Goal: Task Accomplishment & Management: Manage account settings

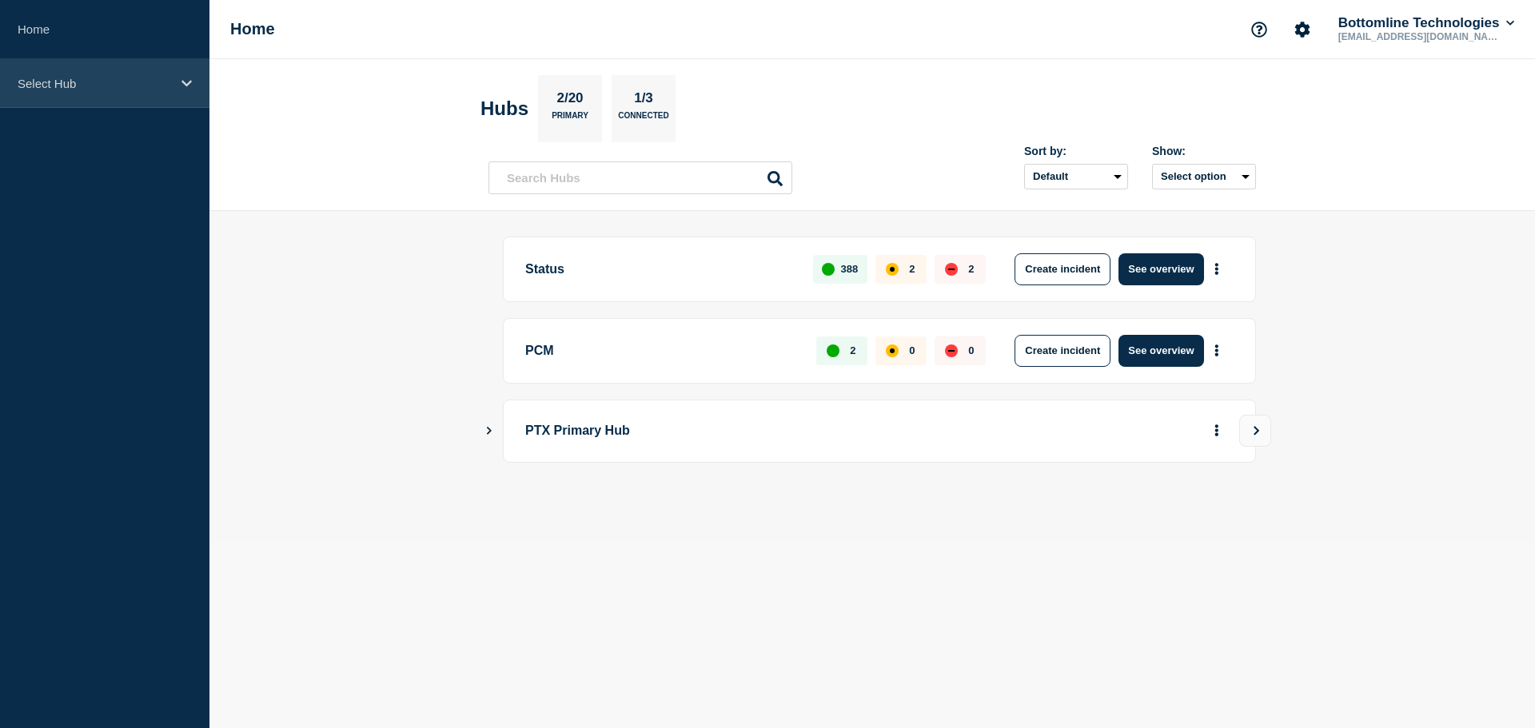
click at [141, 95] on div "Select Hub" at bounding box center [104, 83] width 209 height 49
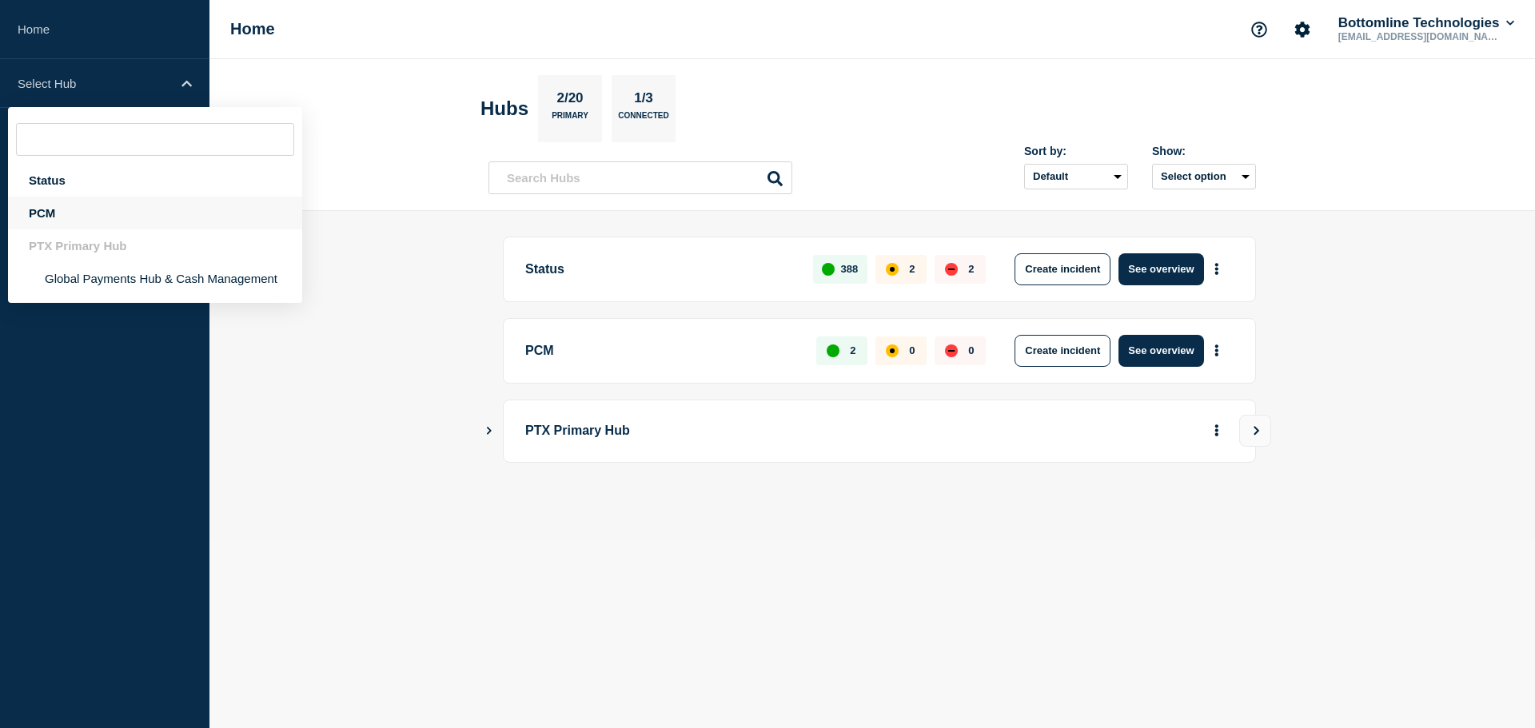
click at [165, 219] on div "PCM" at bounding box center [155, 213] width 294 height 33
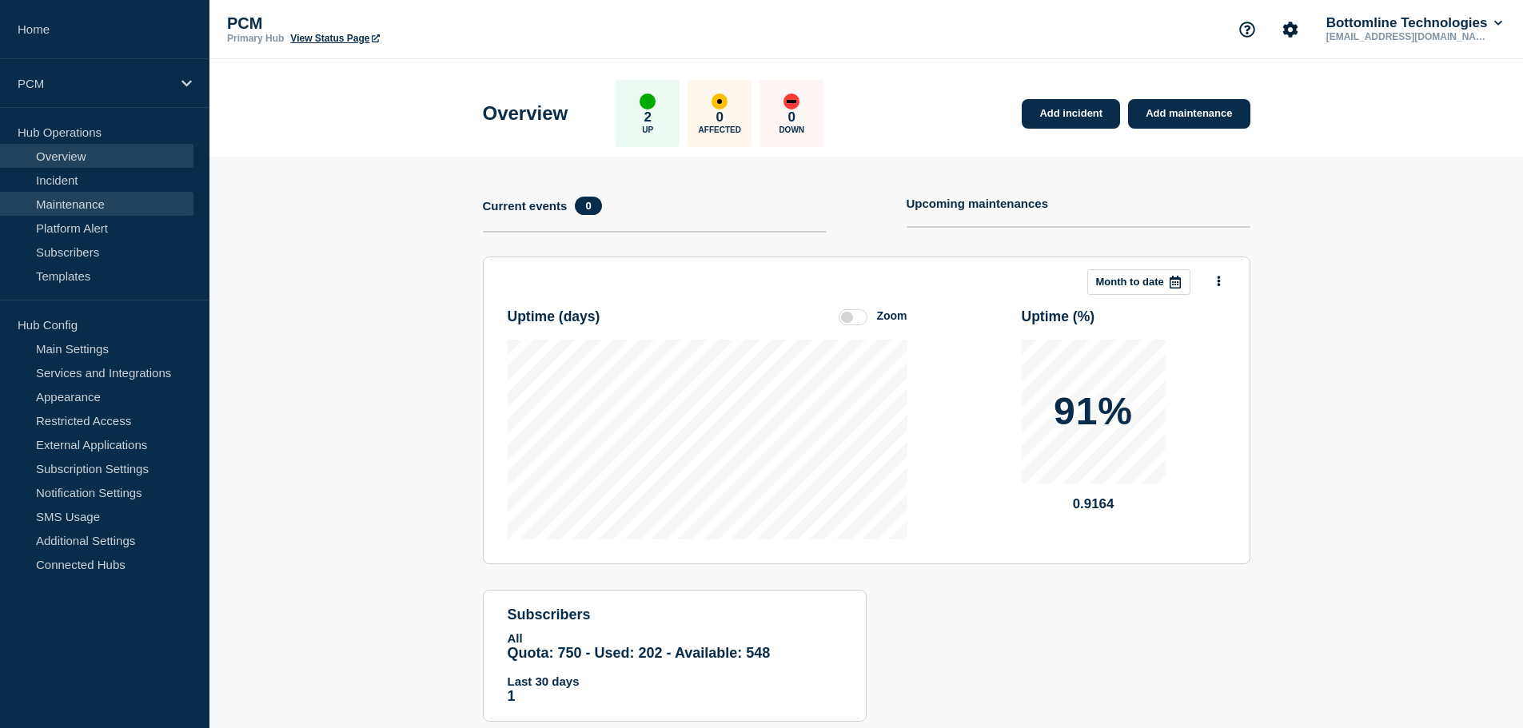
click at [150, 206] on link "Maintenance" at bounding box center [97, 204] width 194 height 24
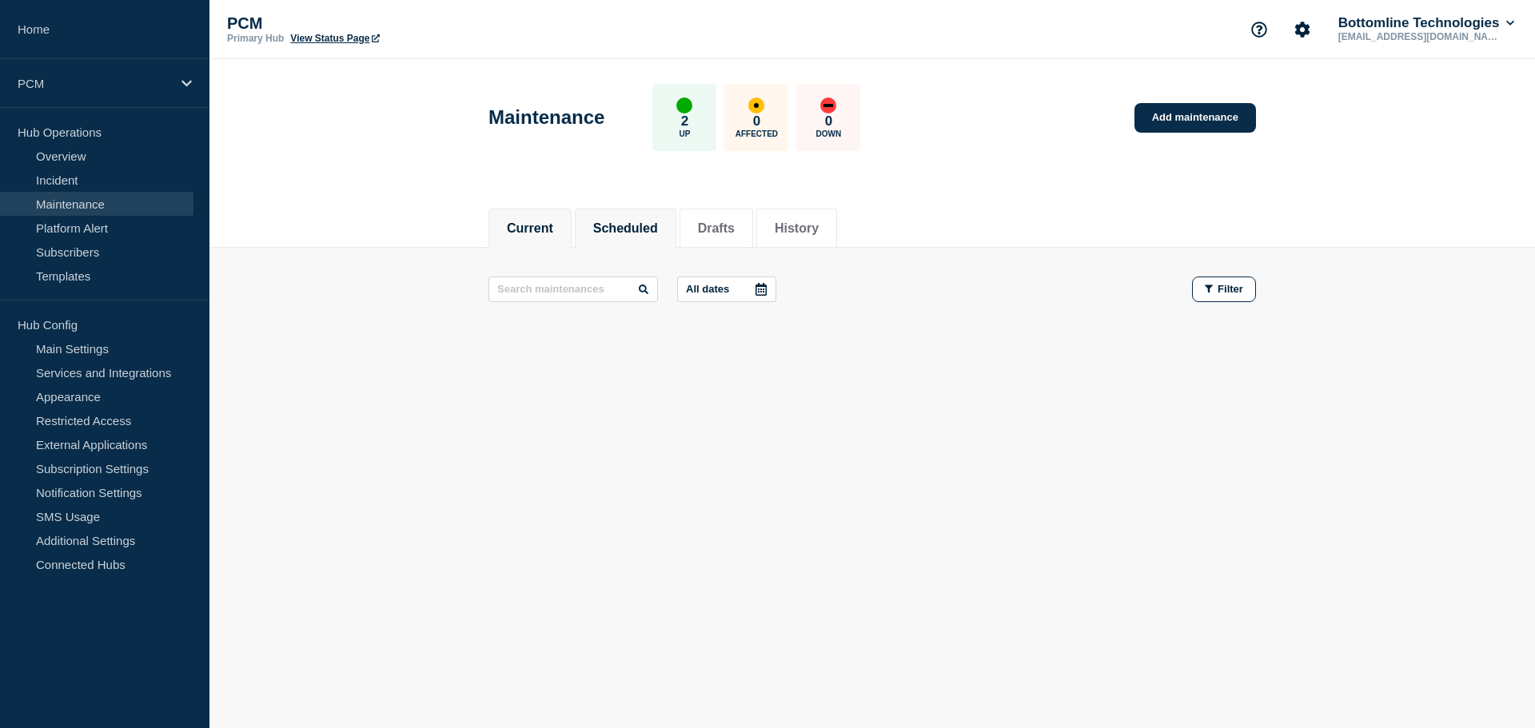
click at [604, 241] on li "Scheduled" at bounding box center [626, 228] width 102 height 39
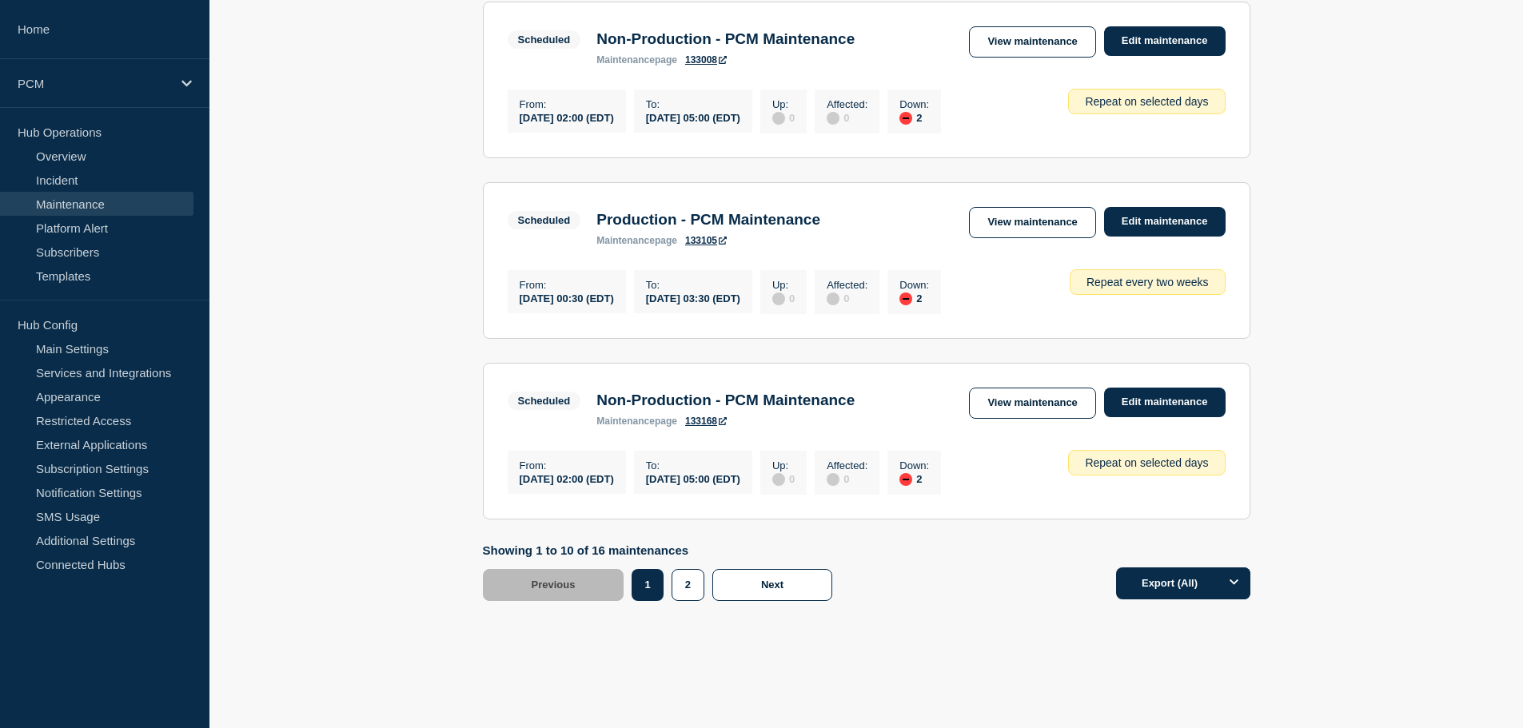
scroll to position [1667, 0]
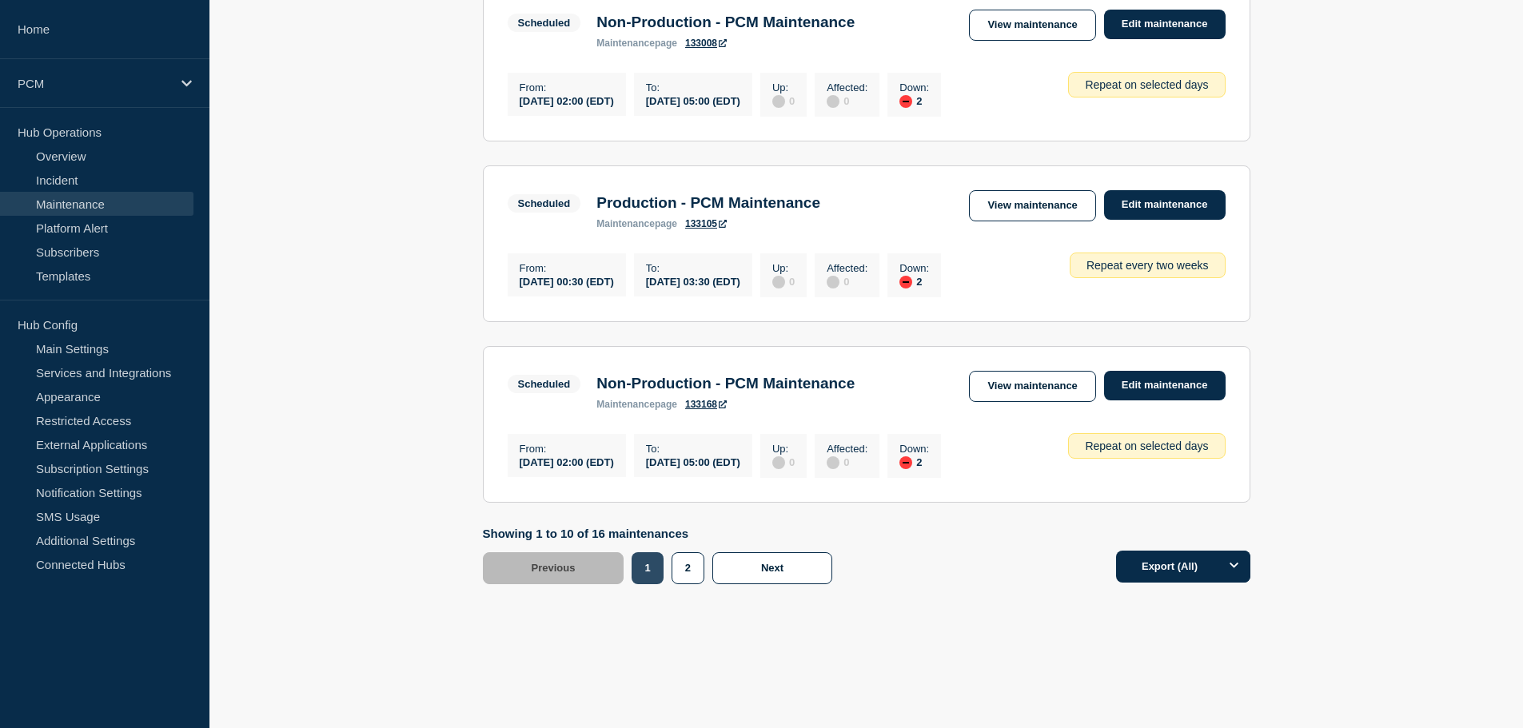
click at [663, 567] on button "1" at bounding box center [647, 569] width 31 height 32
click at [676, 565] on button "2" at bounding box center [688, 569] width 33 height 32
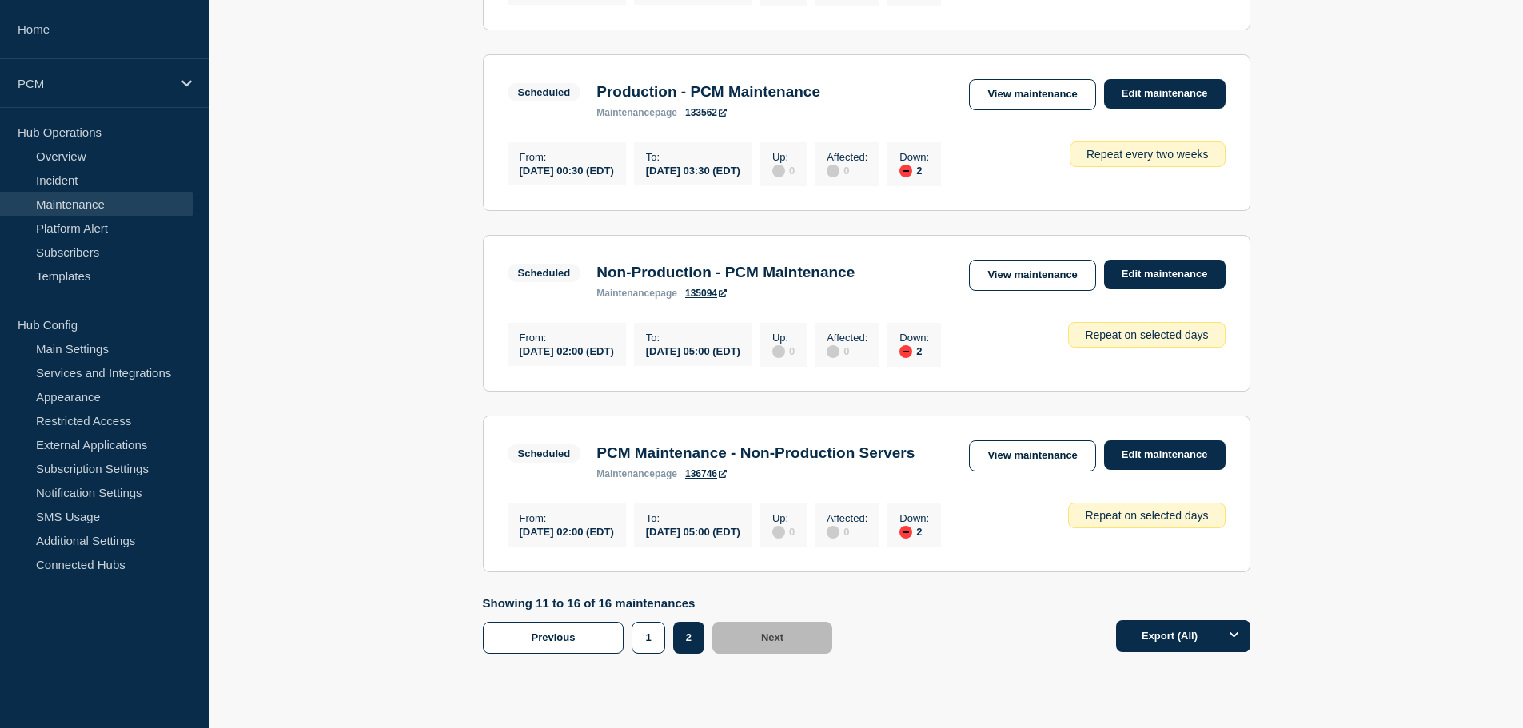
scroll to position [805, 0]
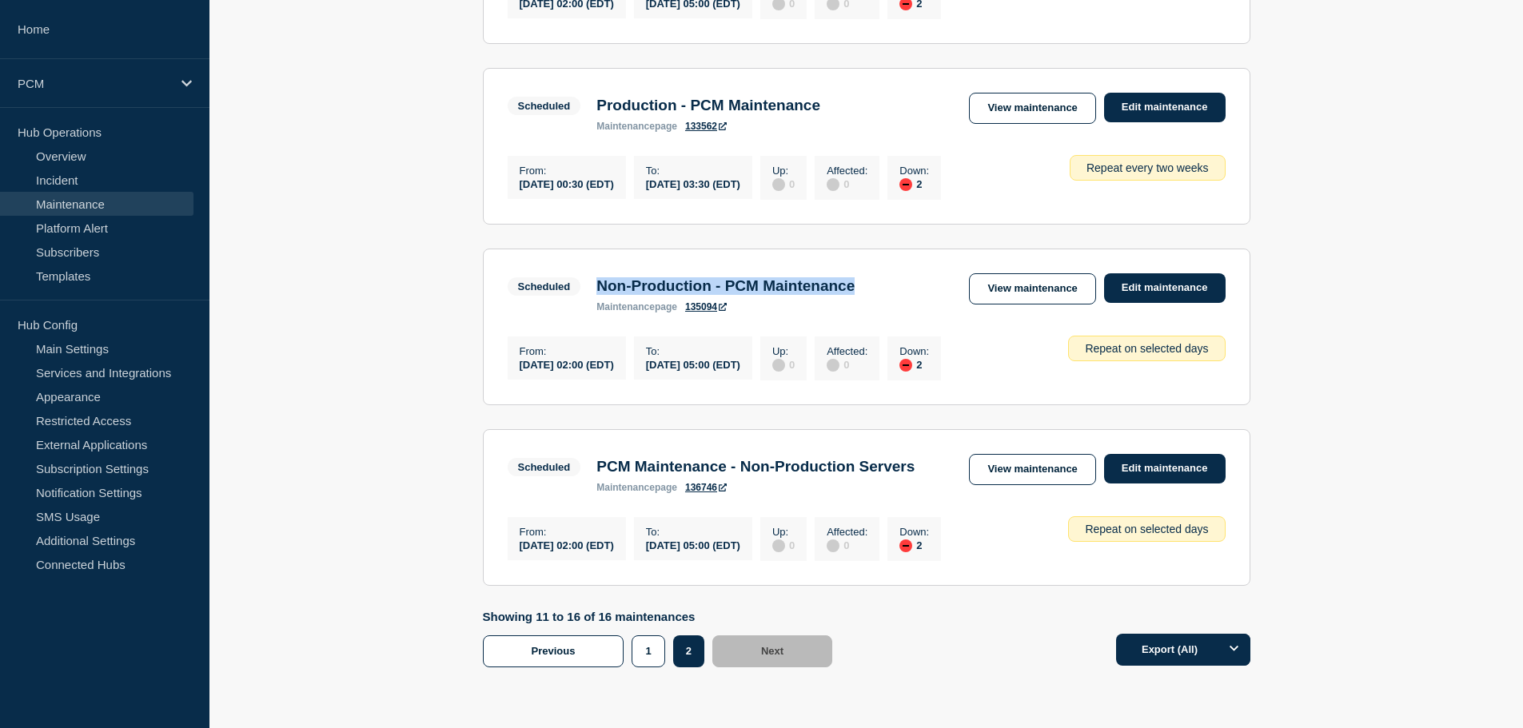
drag, startPoint x: 897, startPoint y: 341, endPoint x: 593, endPoint y: 324, distance: 305.2
click at [593, 313] on div "Scheduled Non-Production - PCM Maintenance maintenance page 135094 View mainten…" at bounding box center [867, 292] width 718 height 39
copy h3 "Non-Production - PCM Maintenance"
click at [1126, 484] on link "Edit maintenance" at bounding box center [1165, 469] width 122 height 30
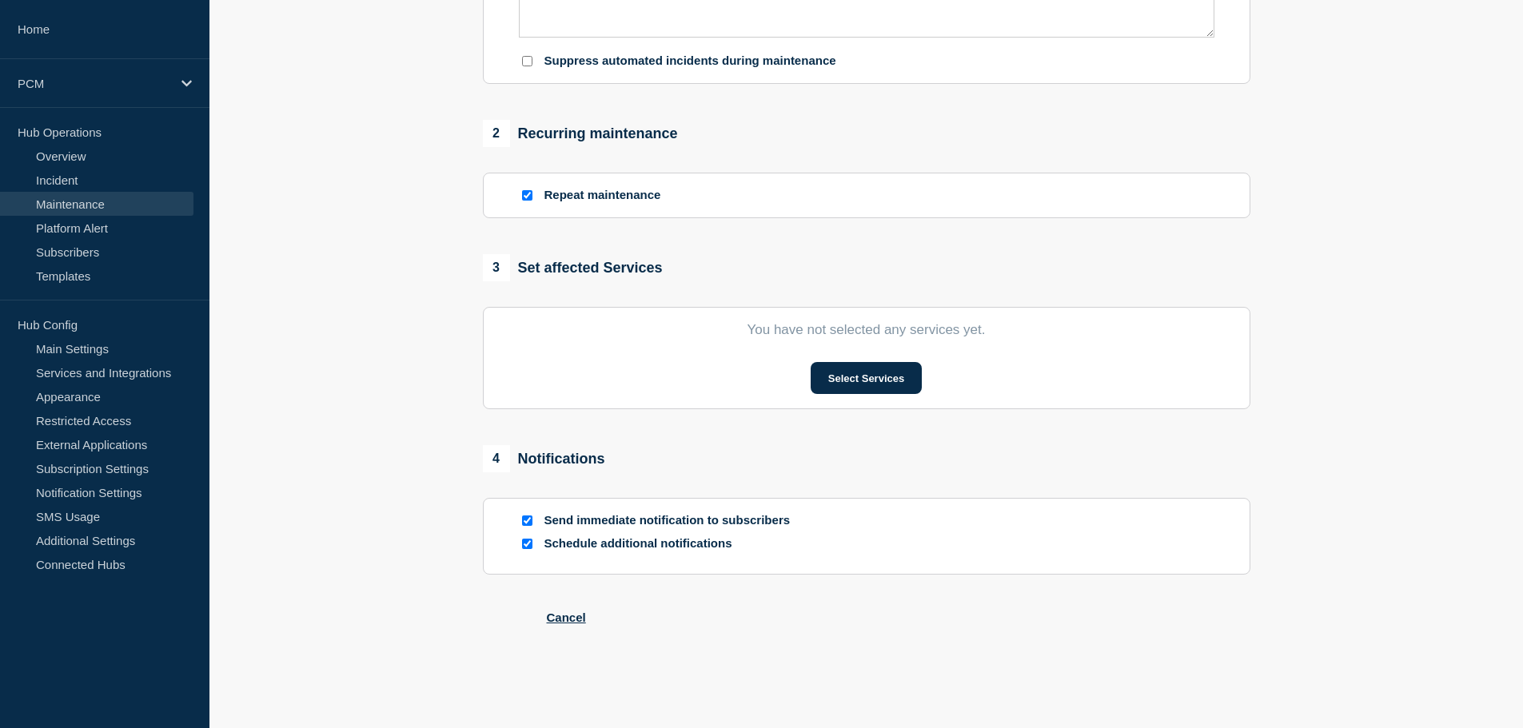
type input "PCM Maintenance - Non-Production Servers"
type input "[DATE]"
type input "02:00"
type input "[DATE]"
type input "05:00"
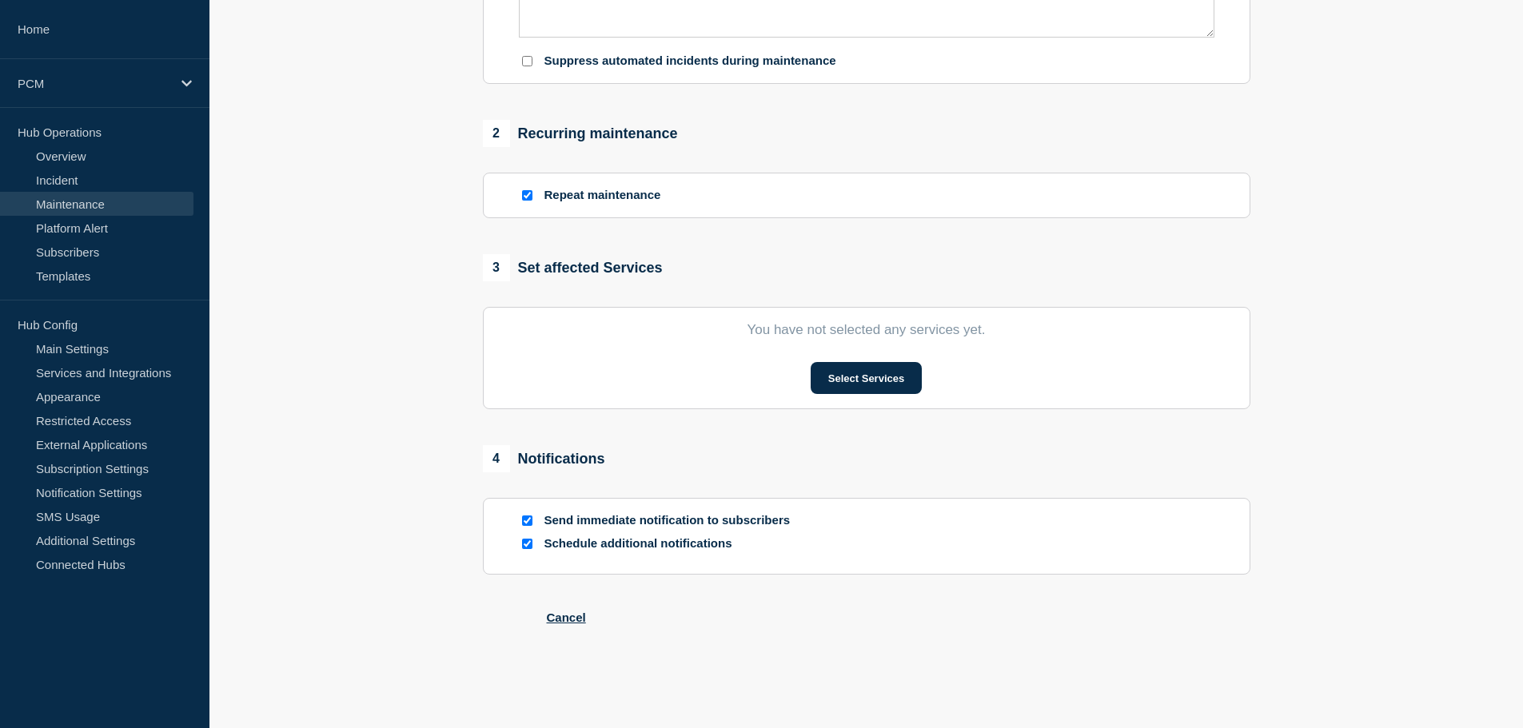
checkbox input "true"
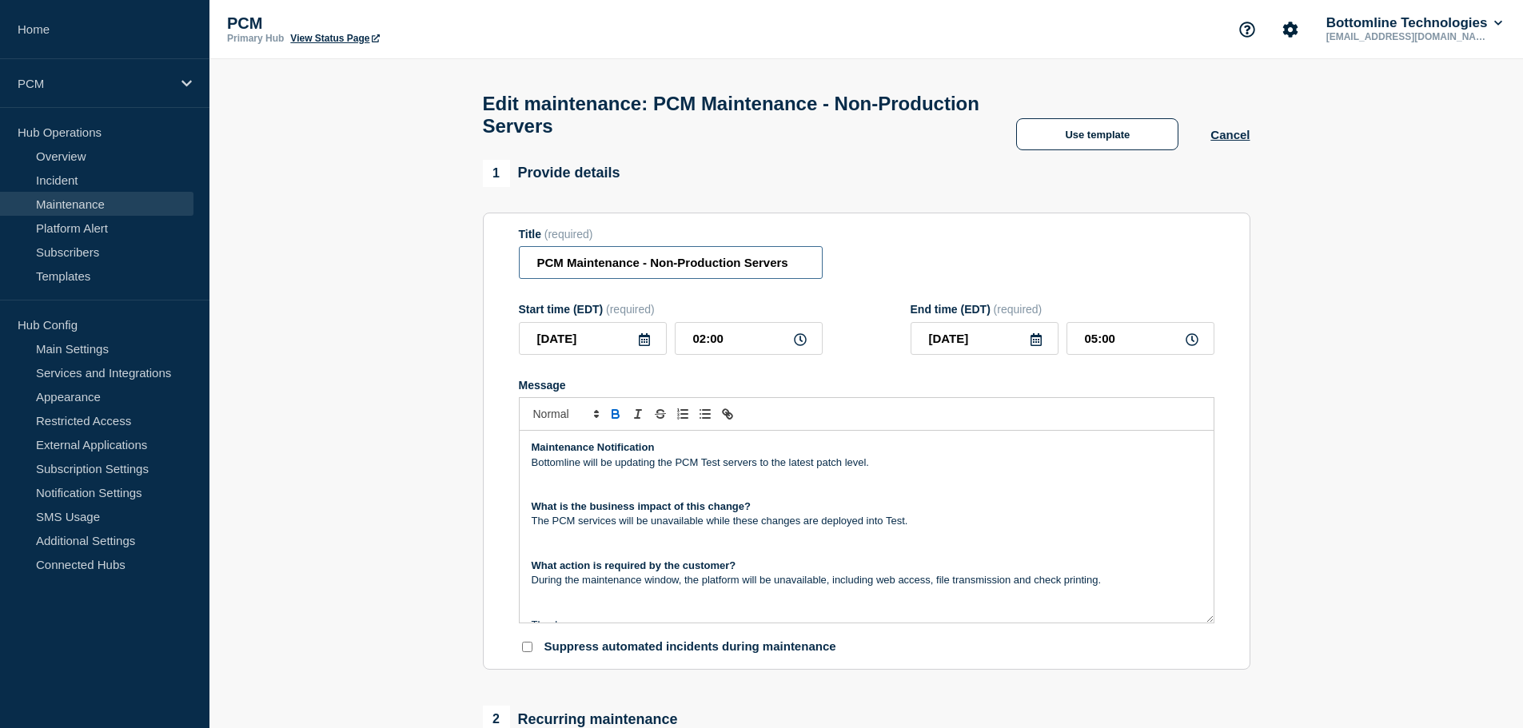
click at [703, 273] on input "PCM Maintenance - Non-Production Servers" at bounding box center [671, 262] width 304 height 33
paste input "Non-Production - PCM Maintenance"
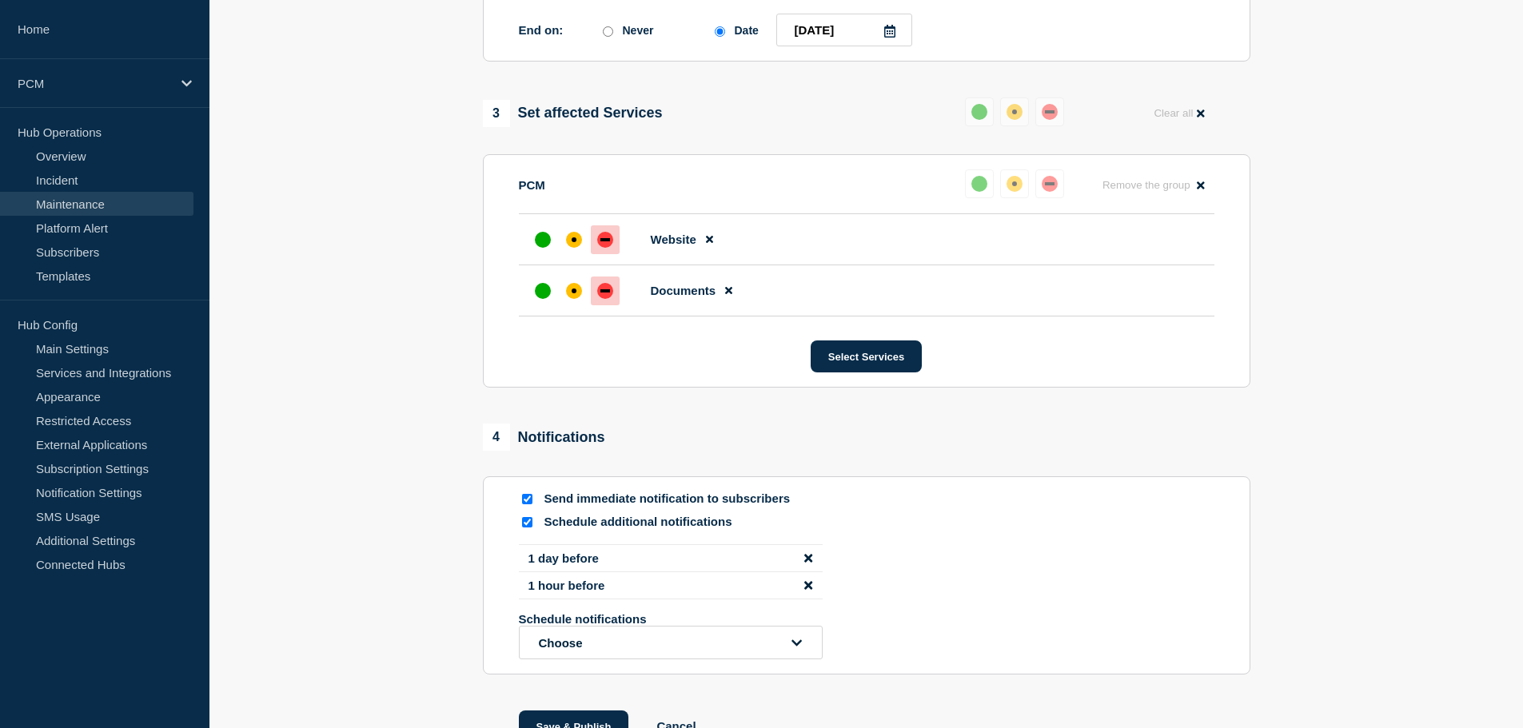
scroll to position [960, 0]
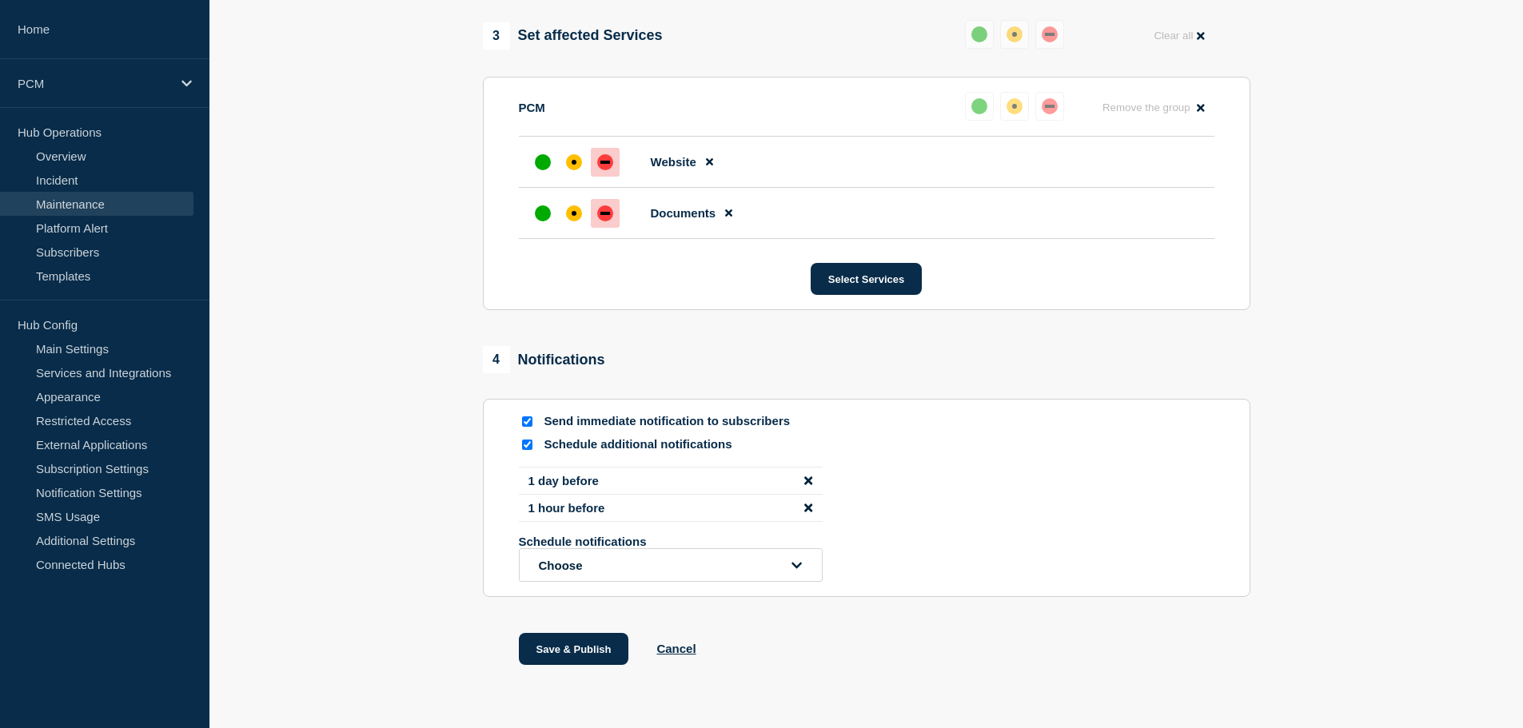
type input "Non-Production - PCM Maintenance"
click at [529, 427] on input "Send immediate notification to subscribers" at bounding box center [527, 422] width 10 height 10
checkbox input "false"
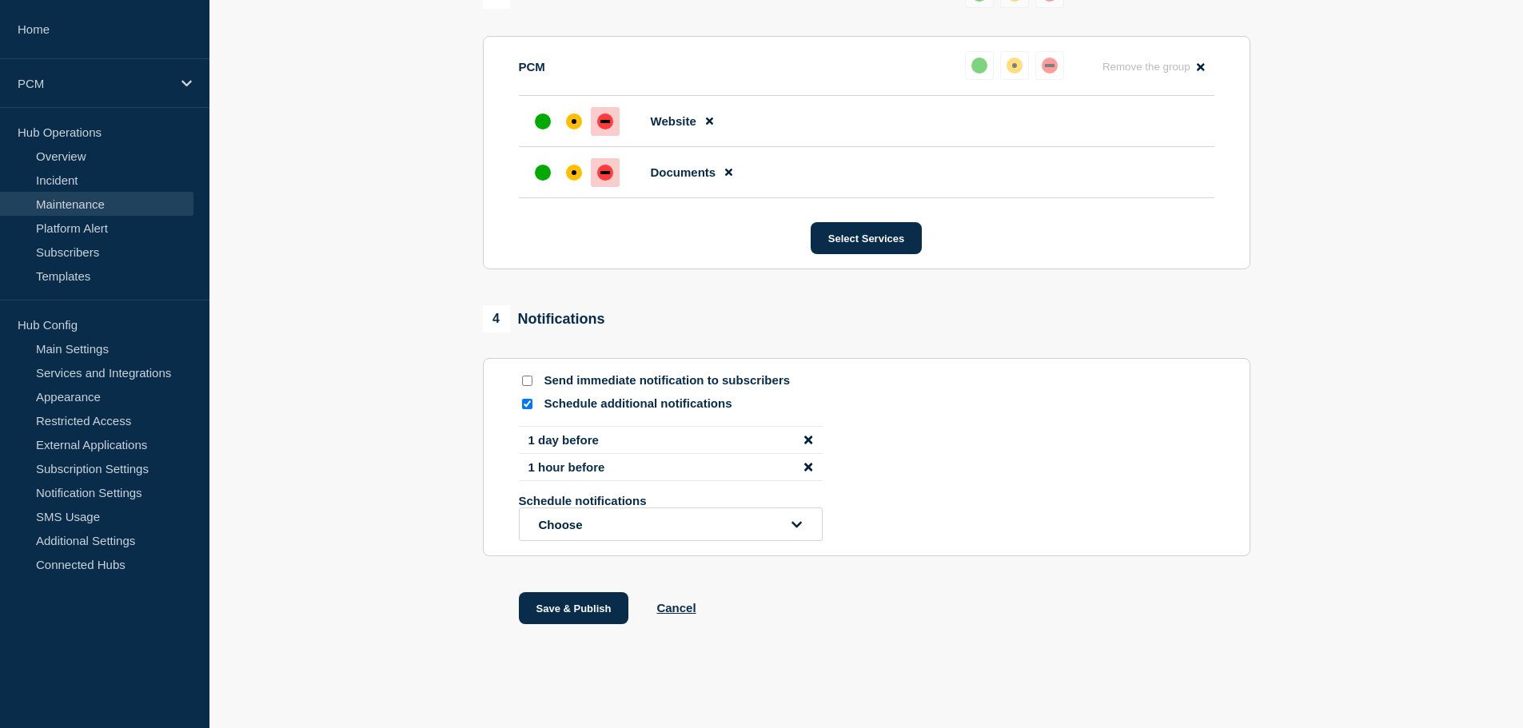
scroll to position [1031, 0]
click at [571, 594] on button "Save & Publish" at bounding box center [574, 609] width 110 height 32
